Goal: Task Accomplishment & Management: Manage account settings

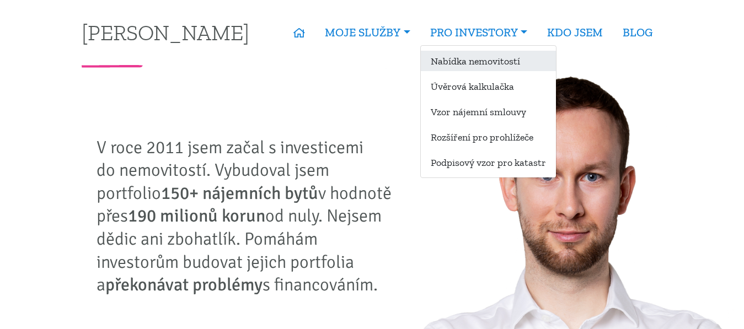
click at [460, 62] on link "Nabídka nemovitostí" at bounding box center [488, 61] width 135 height 20
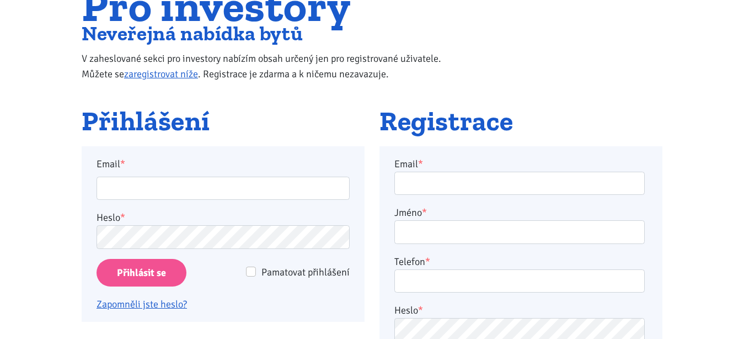
scroll to position [113, 0]
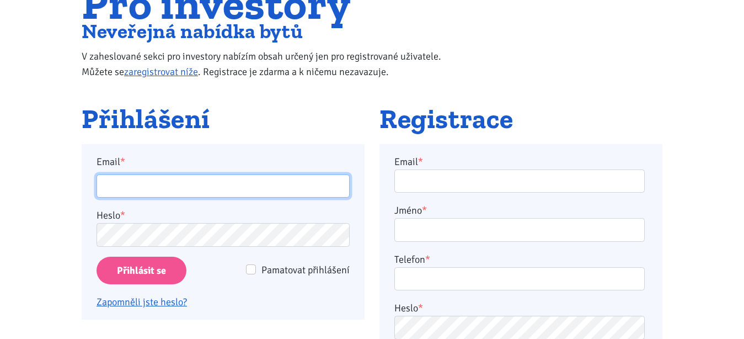
click at [212, 191] on input "Email *" at bounding box center [223, 186] width 253 height 24
type input "[PERSON_NAME][EMAIL_ADDRESS][PERSON_NAME][DOMAIN_NAME]"
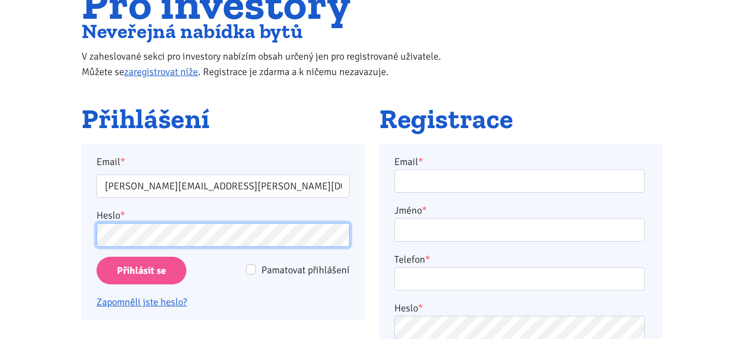
click at [97, 257] on input "Přihlásit se" at bounding box center [142, 271] width 90 height 28
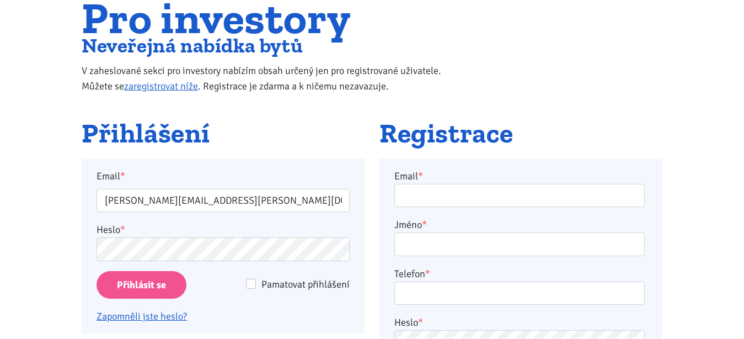
scroll to position [113, 0]
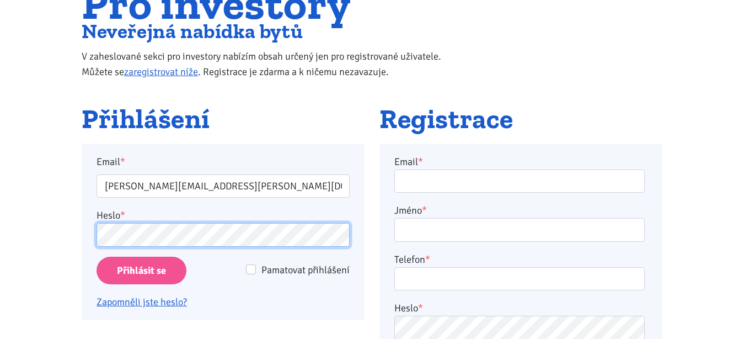
click at [97, 257] on input "Přihlásit se" at bounding box center [142, 271] width 90 height 28
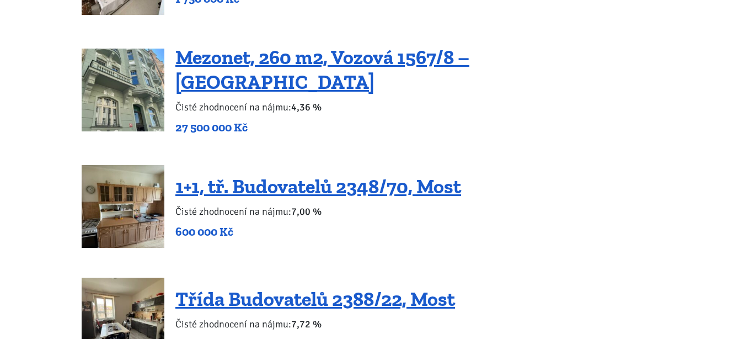
scroll to position [1632, 0]
